Goal: Navigation & Orientation: Find specific page/section

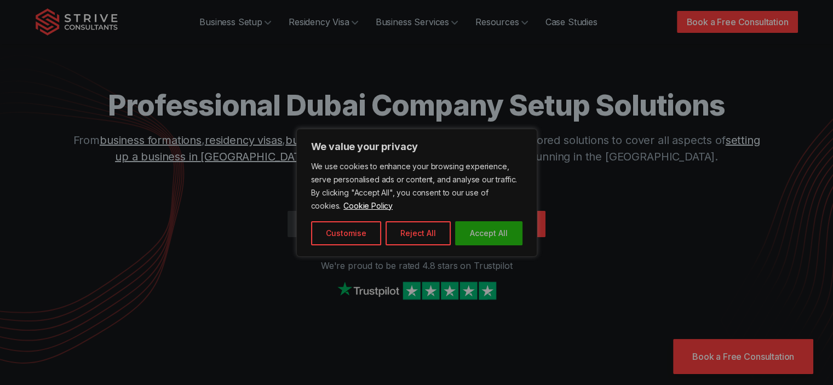
click at [484, 227] on button "Accept All" at bounding box center [488, 233] width 67 height 24
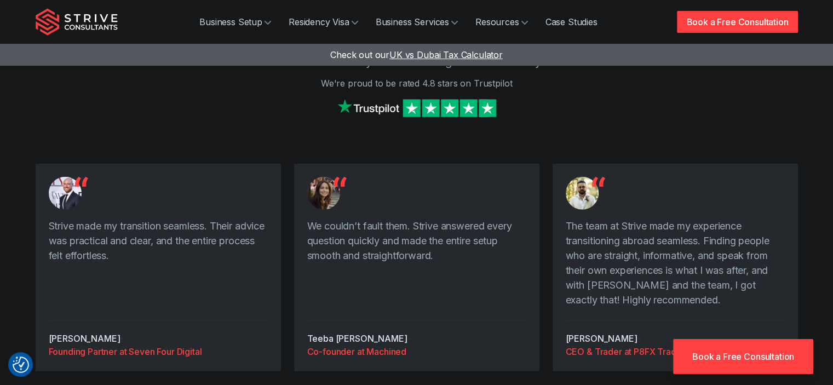
scroll to position [2956, 0]
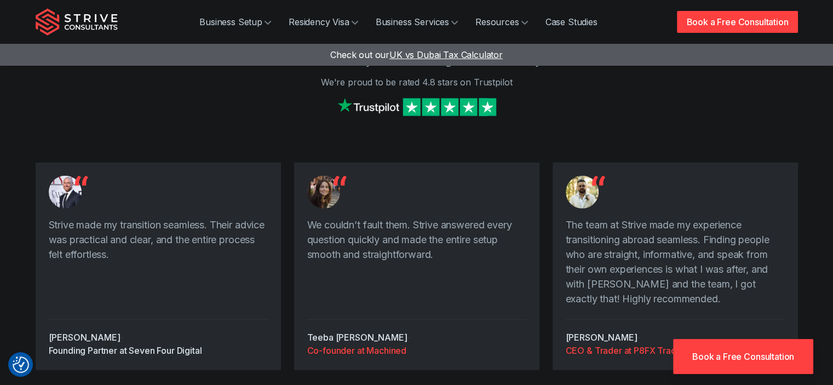
click at [168, 344] on div "Founding Partner at Seven Four Digital" at bounding box center [158, 350] width 219 height 13
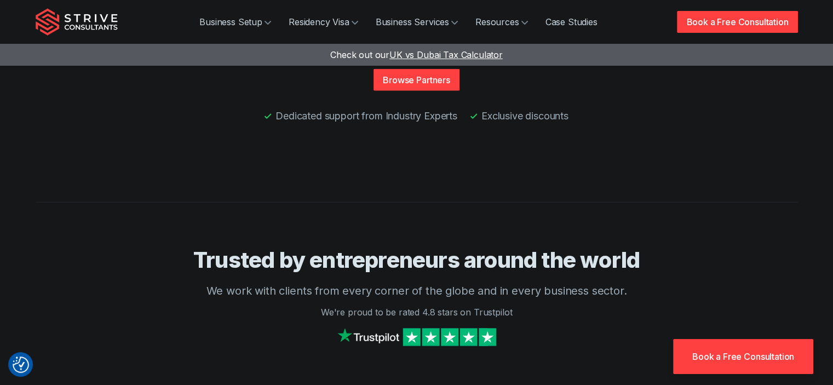
scroll to position [2958, 0]
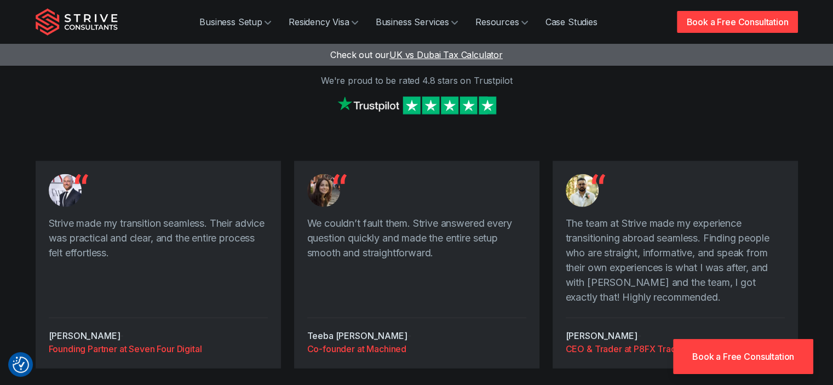
click at [94, 174] on div at bounding box center [158, 195] width 219 height 42
click at [577, 17] on link "Case Studies" at bounding box center [572, 22] width 70 height 22
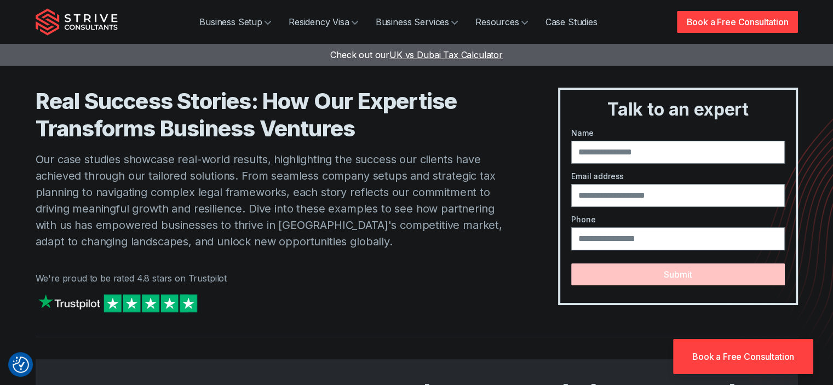
click at [92, 20] on img "Strive Consultants" at bounding box center [77, 21] width 82 height 27
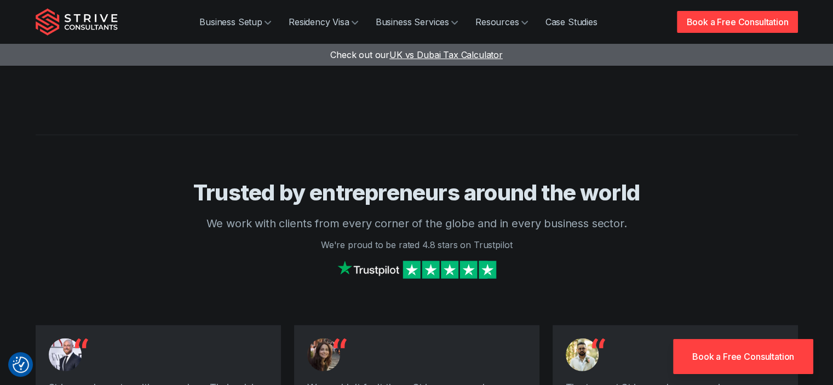
scroll to position [2792, 0]
